Goal: Information Seeking & Learning: Understand process/instructions

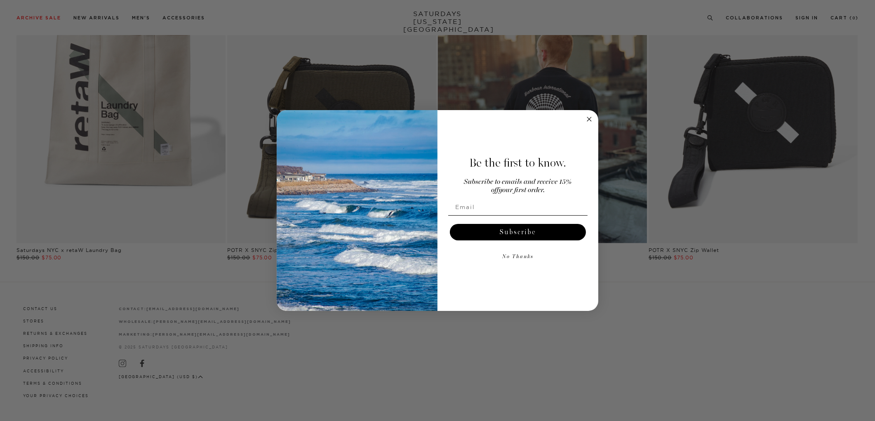
scroll to position [2141, 0]
click at [590, 120] on icon "Close dialog" at bounding box center [589, 119] width 4 height 4
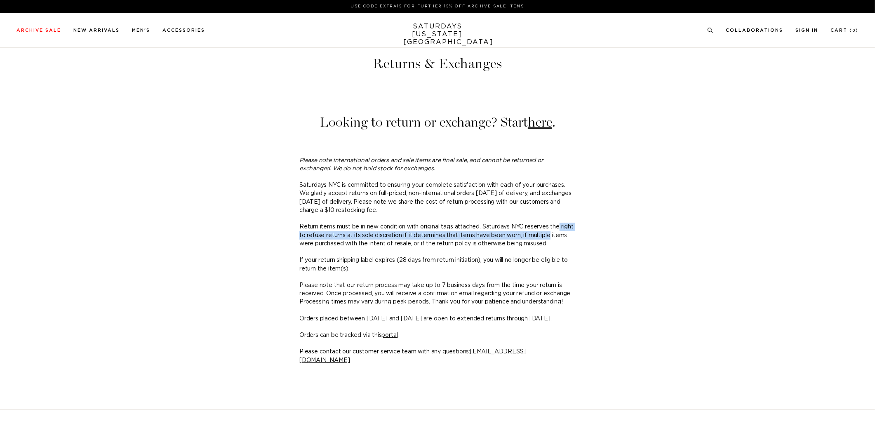
drag, startPoint x: 638, startPoint y: 233, endPoint x: 638, endPoint y: 130, distance: 102.2
click at [638, 231] on div "Returns & Exchanges Looking to return or exchange? Start here . Please note int…" at bounding box center [438, 202] width 594 height 326
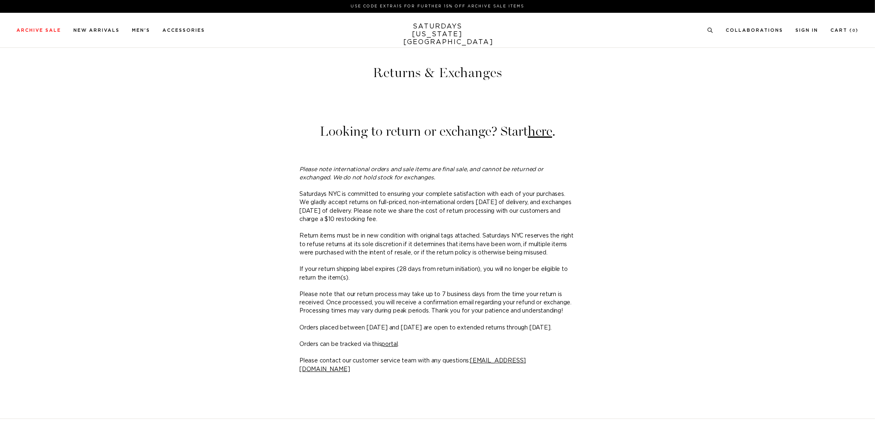
click at [634, 125] on div "Returns & Exchanges Looking to return or exchange? Start here . Please note int…" at bounding box center [438, 211] width 594 height 326
click at [656, 179] on div "Returns & Exchanges Looking to return or exchange? Start here . Please note int…" at bounding box center [438, 211] width 594 height 326
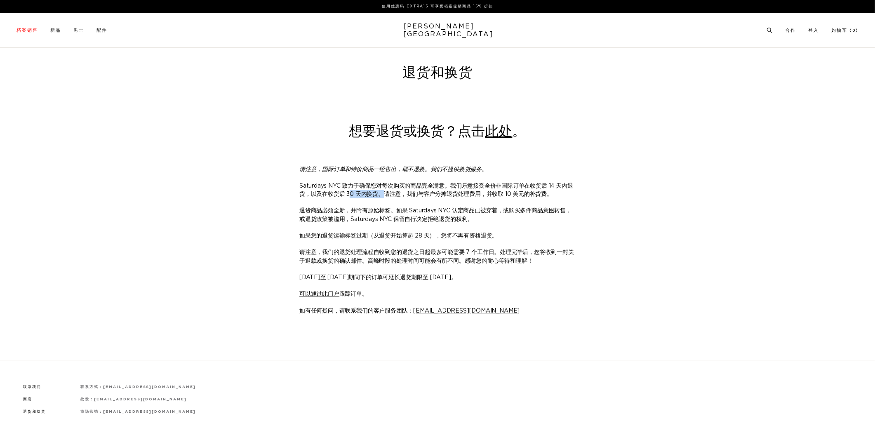
click at [320, 190] on p "Saturdays NYC 致力于确保您对每次购买的商品完全满意。我们乐意接受全价非国际订单在收货后 14 天内退货，以及在收货后 30 天内换货。请注意，我…" at bounding box center [437, 190] width 276 height 17
click at [499, 189] on p "Saturdays NYC 致力于确保您对每次购买的商品完全满意。我们乐意接受全价非国际订单在收货后 14 天内退货，以及在收货后 30 天内换货。请注意，我…" at bounding box center [437, 190] width 276 height 17
drag, startPoint x: 540, startPoint y: 184, endPoint x: 521, endPoint y: 185, distance: 19.4
click at [521, 185] on div "退货和换货 想要退货或换货？点击 此处 。 请注意，国际订单和特价商品一经售出，概不退换。我们不提供换货服务。 Saturdays NYC 致力于确保您对每次…" at bounding box center [438, 181] width 594 height 267
click at [538, 209] on font "退货商品必须全新，并附有原始标签。如果 Saturdays NYC 认定商品已被穿着，或购买多件商品意图转售，或退货政策被滥用，Saturdays NYC 保…" at bounding box center [435, 215] width 272 height 14
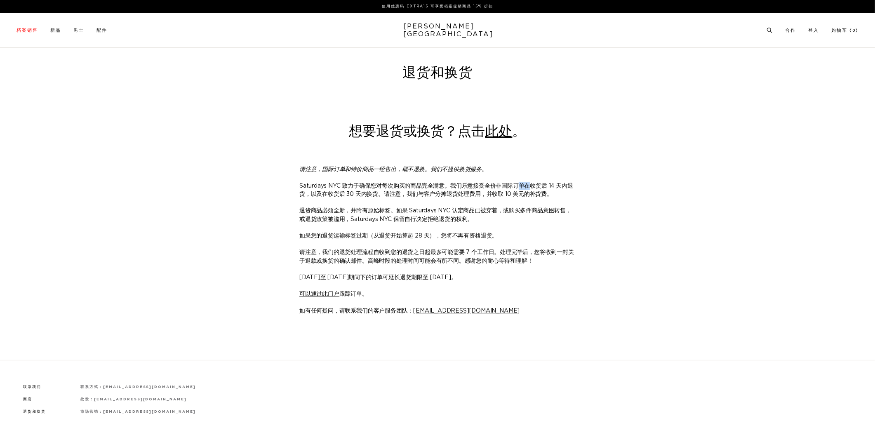
drag, startPoint x: 521, startPoint y: 188, endPoint x: 491, endPoint y: 187, distance: 29.7
click at [492, 187] on font "Saturdays NYC 致力于确保您对每次购买的商品完全满意。我们乐意接受全价非国际订单在收货后 14 天内退货，以及在收货后 30 天内换货。请注意，我…" at bounding box center [436, 190] width 274 height 14
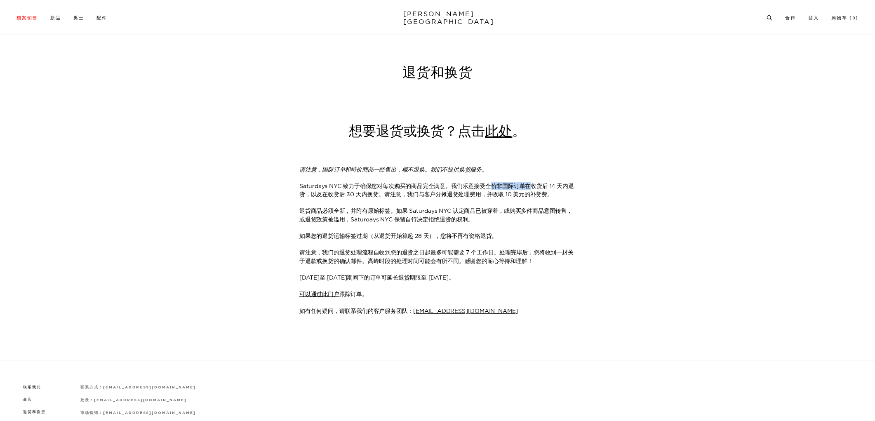
scroll to position [82, 0]
